Goal: Task Accomplishment & Management: Manage account settings

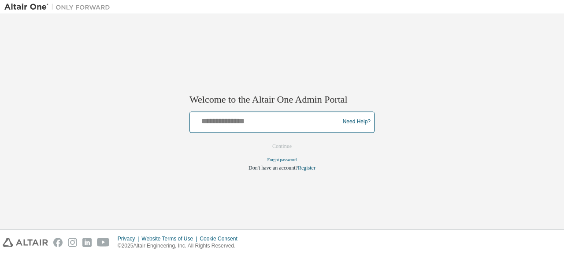
click at [214, 120] on input "text" at bounding box center [265, 120] width 145 height 13
type input "**********"
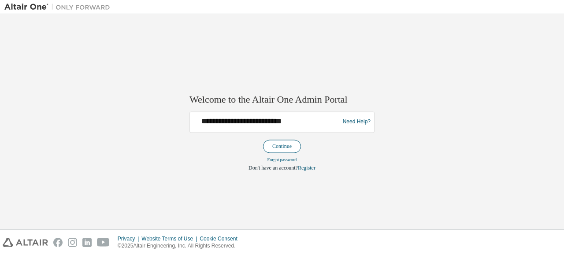
click at [278, 146] on button "Continue" at bounding box center [282, 146] width 38 height 13
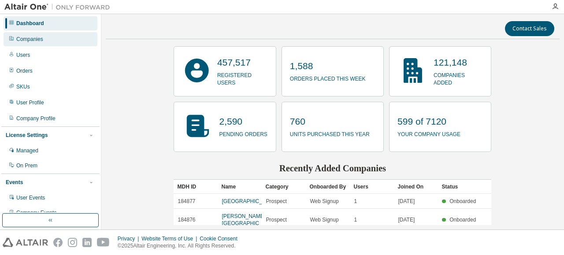
click at [43, 37] on div "Companies" at bounding box center [51, 39] width 94 height 14
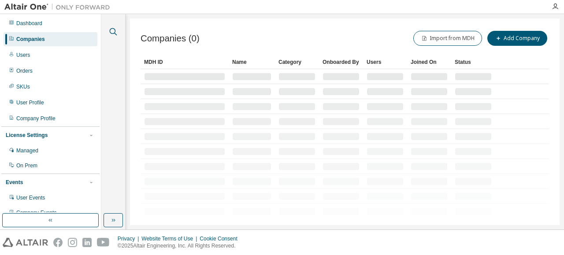
click at [111, 26] on icon "button" at bounding box center [113, 31] width 11 height 11
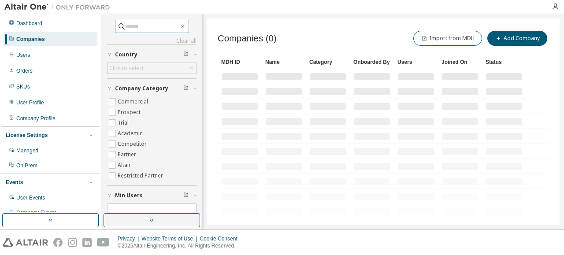
click at [131, 31] on span at bounding box center [152, 26] width 74 height 13
click at [135, 28] on input "text" at bounding box center [152, 26] width 53 height 9
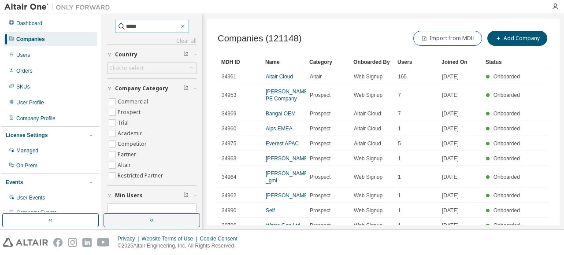
type input "*****"
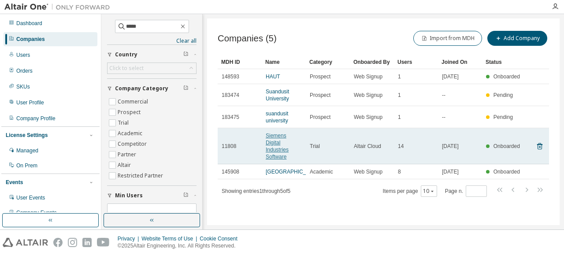
click at [280, 137] on link "Siemens Digital Industries Software" at bounding box center [277, 146] width 23 height 27
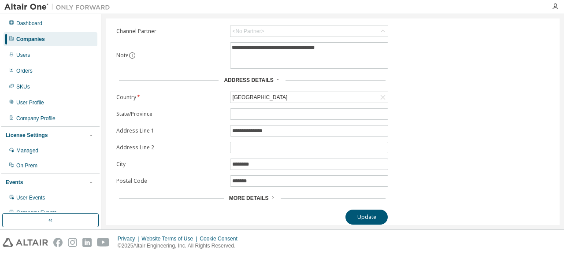
scroll to position [12, 0]
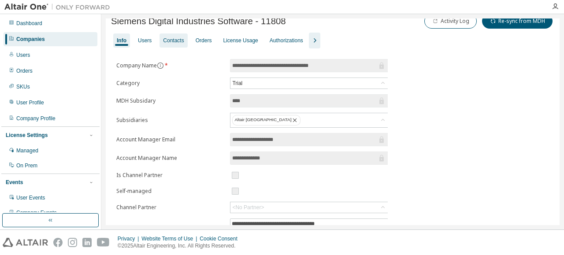
click at [168, 41] on div "Contacts" at bounding box center [173, 40] width 21 height 7
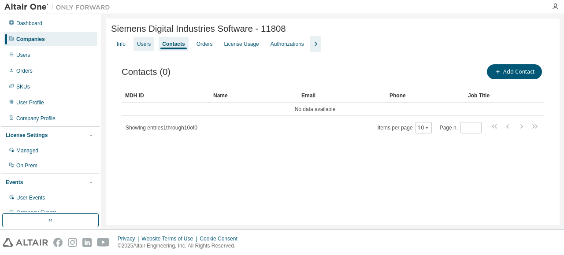
click at [137, 46] on div "Users" at bounding box center [144, 44] width 21 height 14
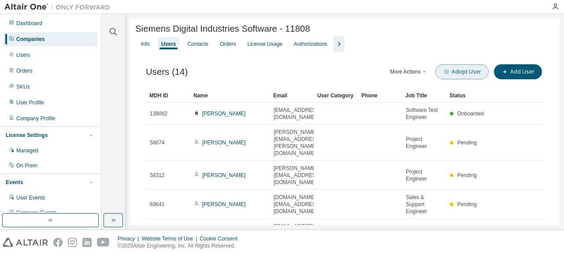
click at [475, 75] on button "Adopt User" at bounding box center [461, 71] width 53 height 15
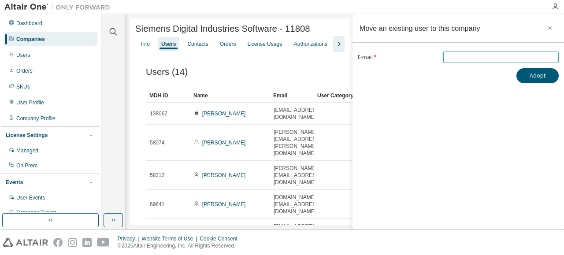
click at [459, 55] on input "email" at bounding box center [501, 57] width 111 height 7
paste input "**********"
type input "**********"
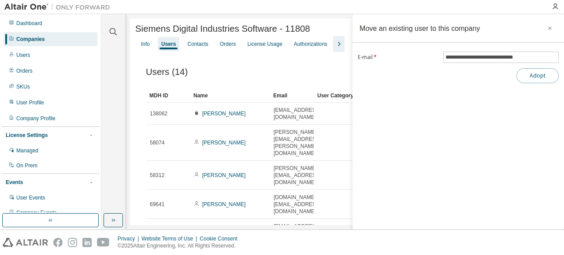
click at [536, 77] on button "Adopt" at bounding box center [537, 75] width 42 height 15
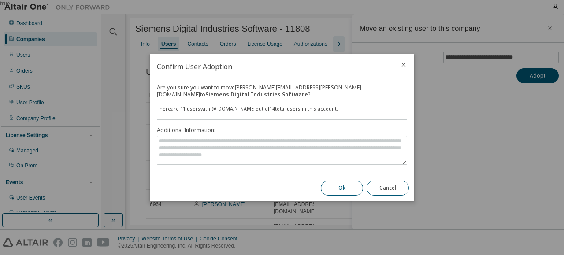
click at [346, 189] on button "Ok" at bounding box center [342, 188] width 42 height 15
click at [469, 202] on div "true" at bounding box center [282, 127] width 564 height 255
click at [205, 93] on strong "Siemens Digital Industries Software" at bounding box center [256, 94] width 103 height 7
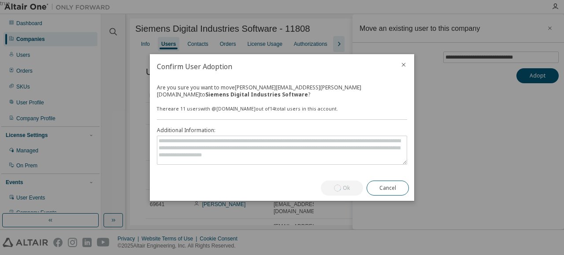
click at [173, 111] on div "There are 11 users with @ [DOMAIN_NAME] out of 14 total users in this account." at bounding box center [282, 108] width 250 height 7
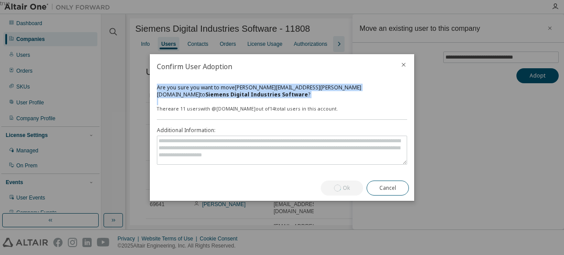
click at [173, 111] on div "There are 11 users with @ [DOMAIN_NAME] out of 14 total users in this account." at bounding box center [282, 108] width 250 height 7
click at [328, 108] on div "There are 11 users with @ [DOMAIN_NAME] out of 14 total users in this account." at bounding box center [282, 108] width 250 height 7
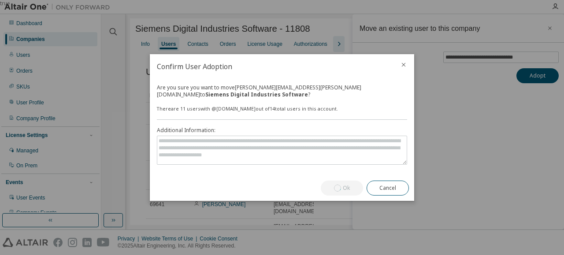
click at [245, 112] on div "There are 11 users with @ [DOMAIN_NAME] out of 14 total users in this account." at bounding box center [282, 108] width 250 height 7
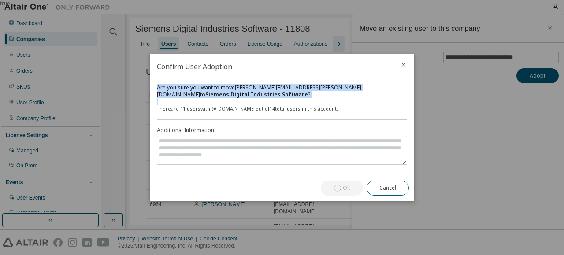
click at [245, 112] on div "There are 11 users with @ [DOMAIN_NAME] out of 14 total users in this account." at bounding box center [282, 108] width 250 height 7
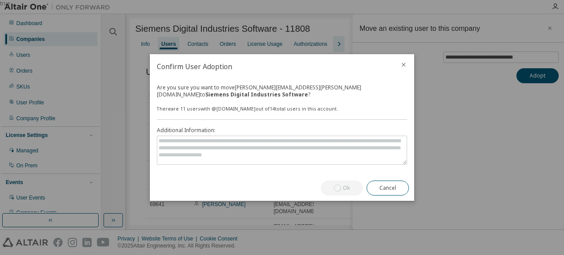
click at [230, 86] on div "Are you sure you want to move [PERSON_NAME][EMAIL_ADDRESS][PERSON_NAME][DOMAIN_…" at bounding box center [282, 91] width 250 height 14
click at [221, 95] on div "Are you sure you want to move [PERSON_NAME][EMAIL_ADDRESS][PERSON_NAME][DOMAIN_…" at bounding box center [282, 91] width 250 height 14
click at [190, 111] on div "There are 11 users with @ [DOMAIN_NAME] out of 14 total users in this account." at bounding box center [282, 108] width 250 height 7
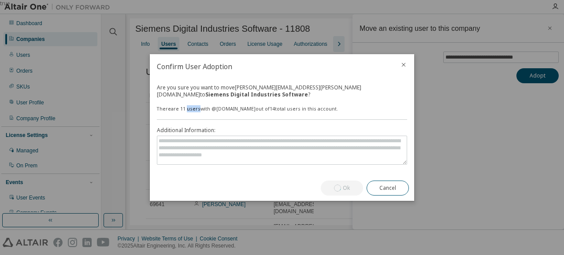
click at [190, 111] on div "There are 11 users with @ [DOMAIN_NAME] out of 14 total users in this account." at bounding box center [282, 108] width 250 height 7
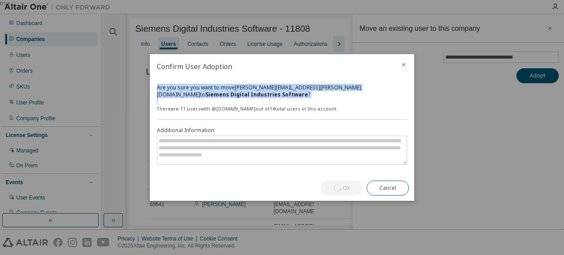
click at [190, 111] on div "There are 11 users with @ [DOMAIN_NAME] out of 14 total users in this account." at bounding box center [282, 108] width 250 height 7
click at [363, 118] on div "Are you sure you want to move [PERSON_NAME][EMAIL_ADDRESS][PERSON_NAME][DOMAIN_…" at bounding box center [282, 127] width 264 height 97
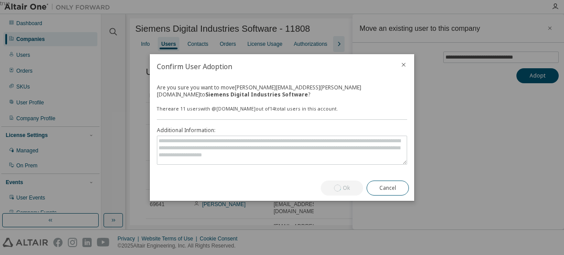
drag, startPoint x: 253, startPoint y: 67, endPoint x: 366, endPoint y: 74, distance: 113.1
click at [365, 74] on h2 "Confirm User Adoption" at bounding box center [271, 66] width 243 height 25
click at [395, 185] on button "Cancel" at bounding box center [388, 188] width 42 height 15
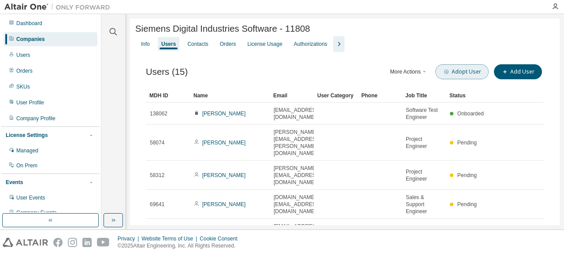
click at [463, 75] on button "Adopt User" at bounding box center [461, 71] width 53 height 15
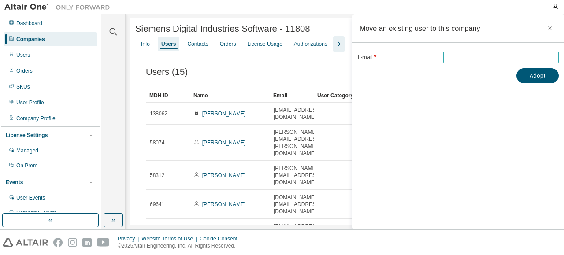
click at [455, 59] on input "email" at bounding box center [501, 57] width 111 height 7
paste input "**********"
type input "**********"
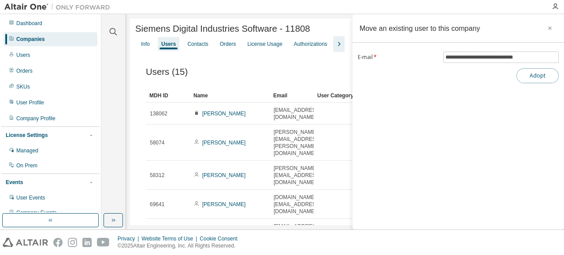
click at [544, 74] on button "Adopt" at bounding box center [537, 75] width 42 height 15
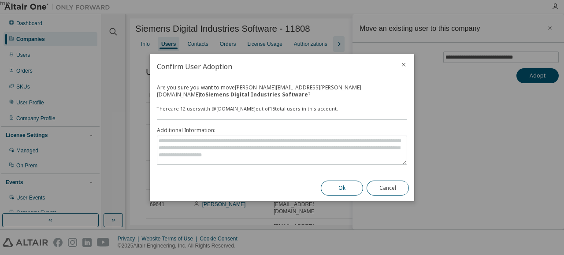
click at [346, 190] on button "Ok" at bounding box center [342, 188] width 42 height 15
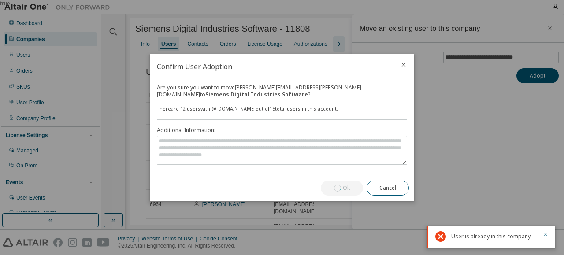
click at [547, 234] on icon "button" at bounding box center [545, 234] width 5 height 5
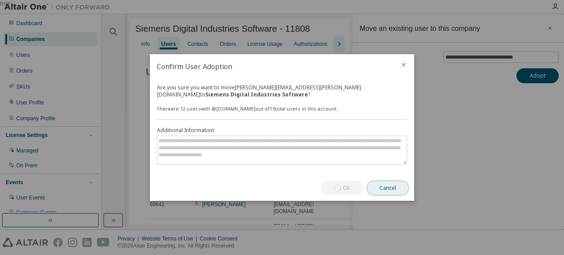
click at [390, 191] on button "Cancel" at bounding box center [388, 188] width 42 height 15
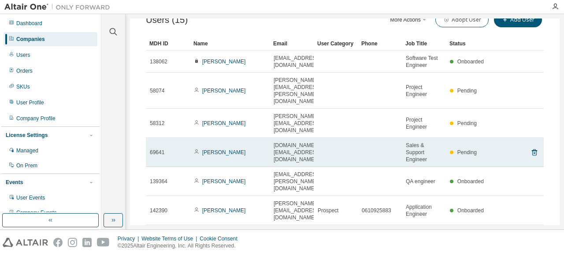
scroll to position [138, 0]
